Goal: Find contact information: Find contact information

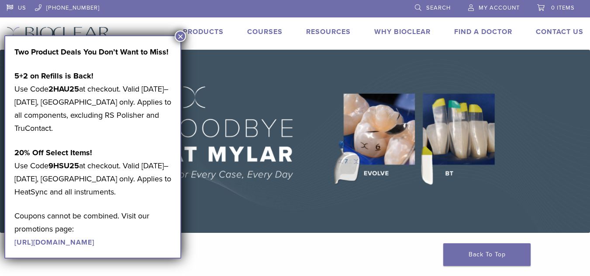
click at [229, 165] on img at bounding box center [295, 141] width 590 height 183
click at [177, 35] on button "×" at bounding box center [180, 36] width 11 height 11
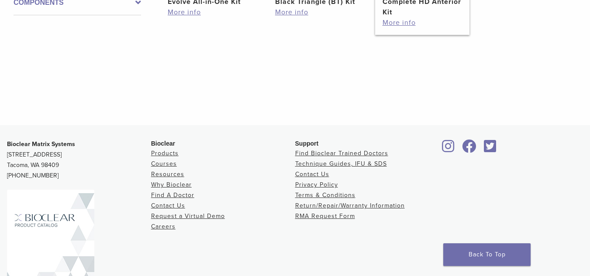
scroll to position [510, 0]
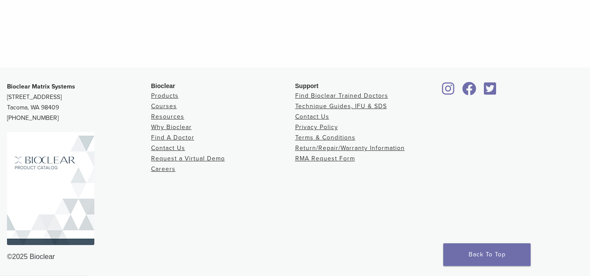
click at [470, 91] on icon at bounding box center [469, 89] width 14 height 14
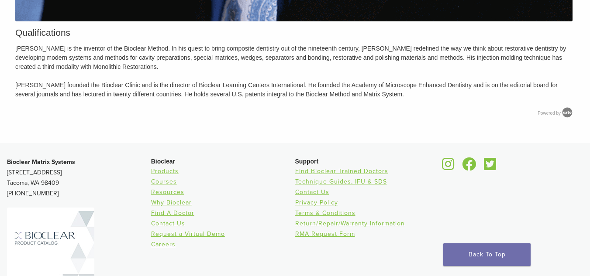
scroll to position [960, 0]
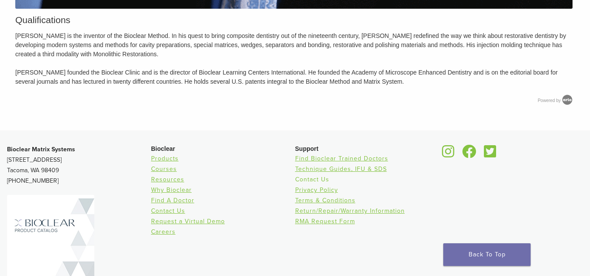
click at [309, 181] on link "Contact Us" at bounding box center [312, 179] width 34 height 7
